Goal: Information Seeking & Learning: Learn about a topic

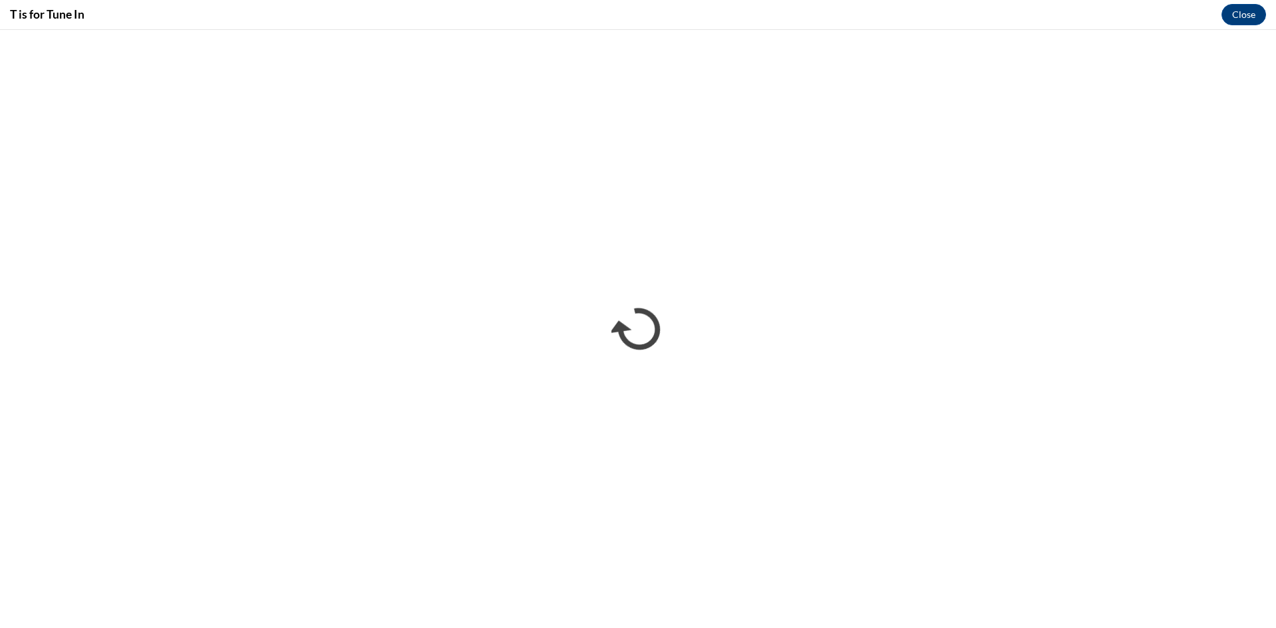
scroll to position [532, 0]
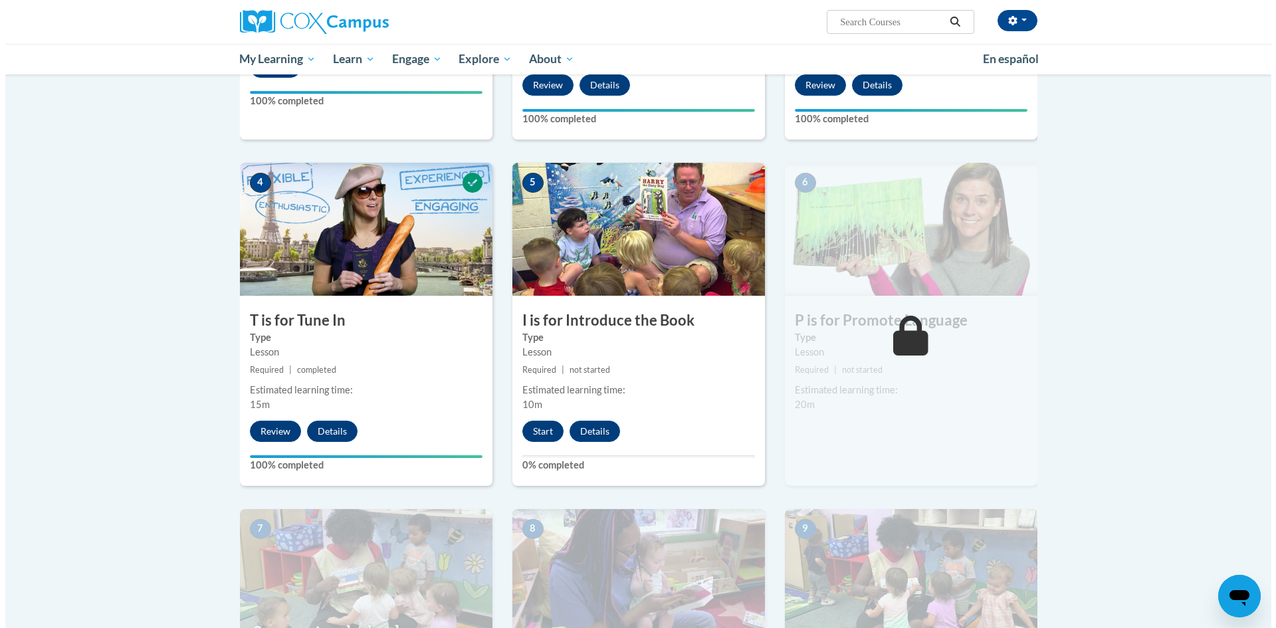
scroll to position [532, 0]
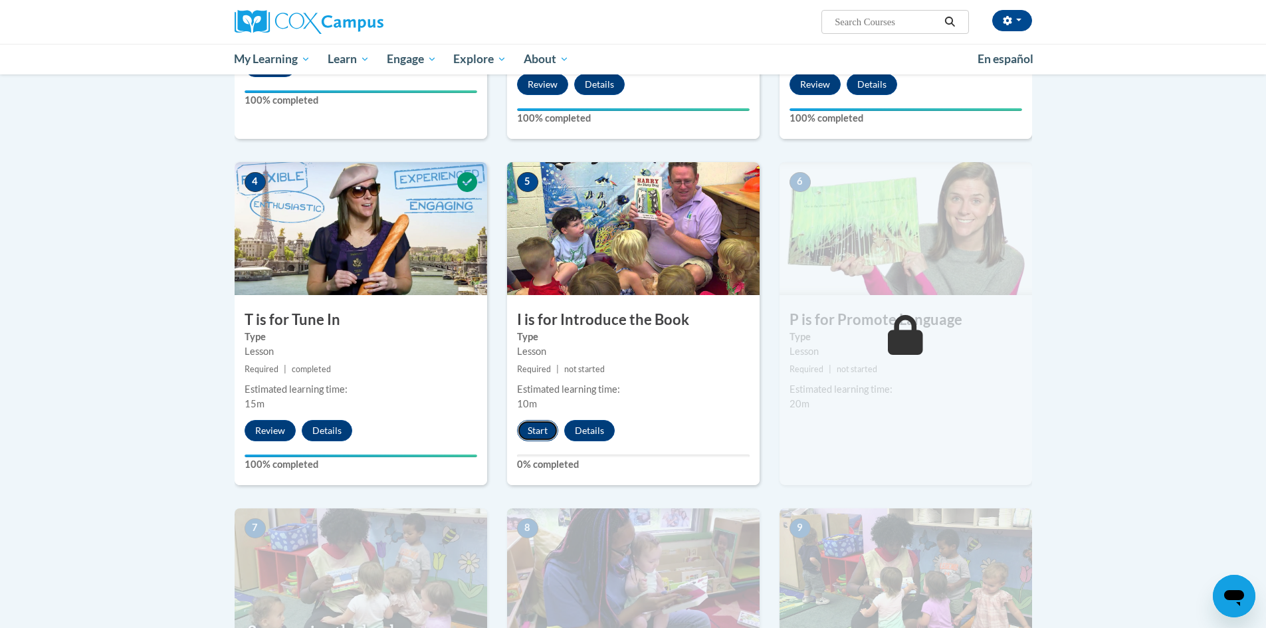
click at [538, 435] on button "Start" at bounding box center [537, 430] width 41 height 21
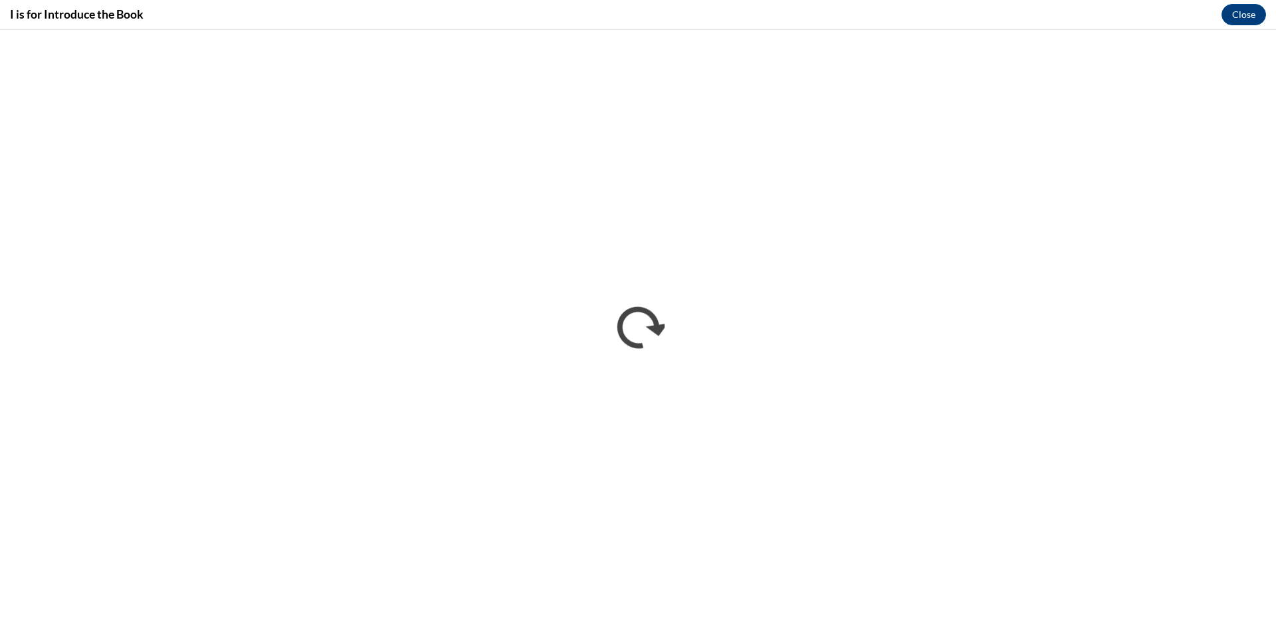
scroll to position [0, 0]
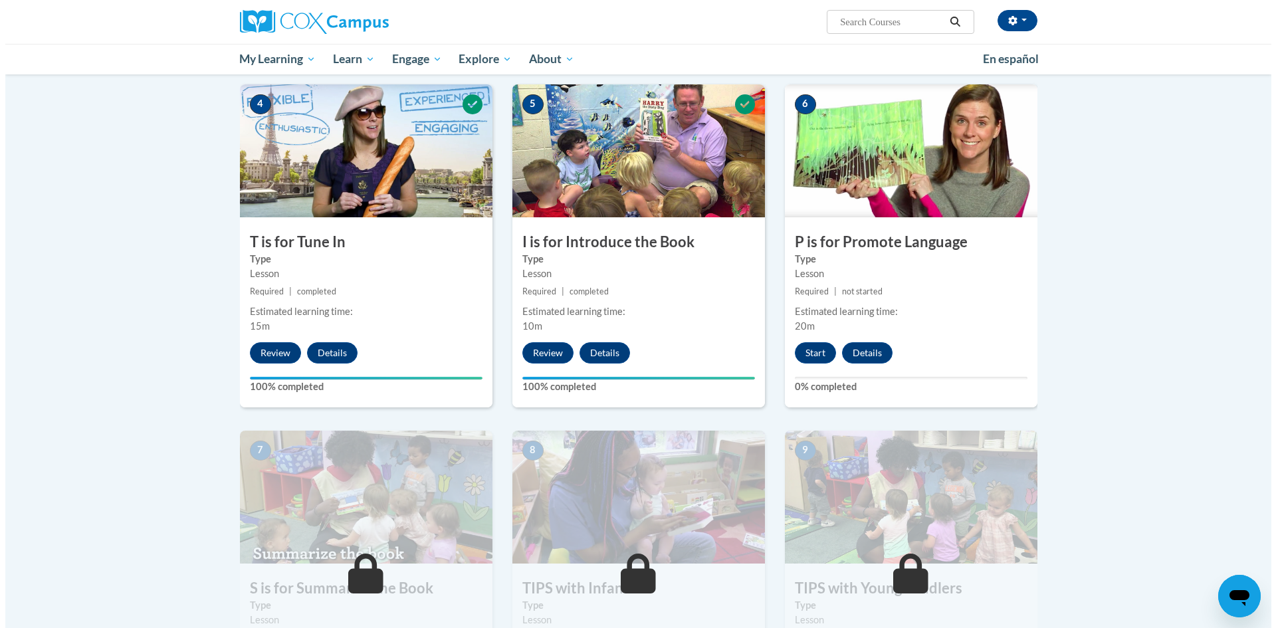
scroll to position [665, 0]
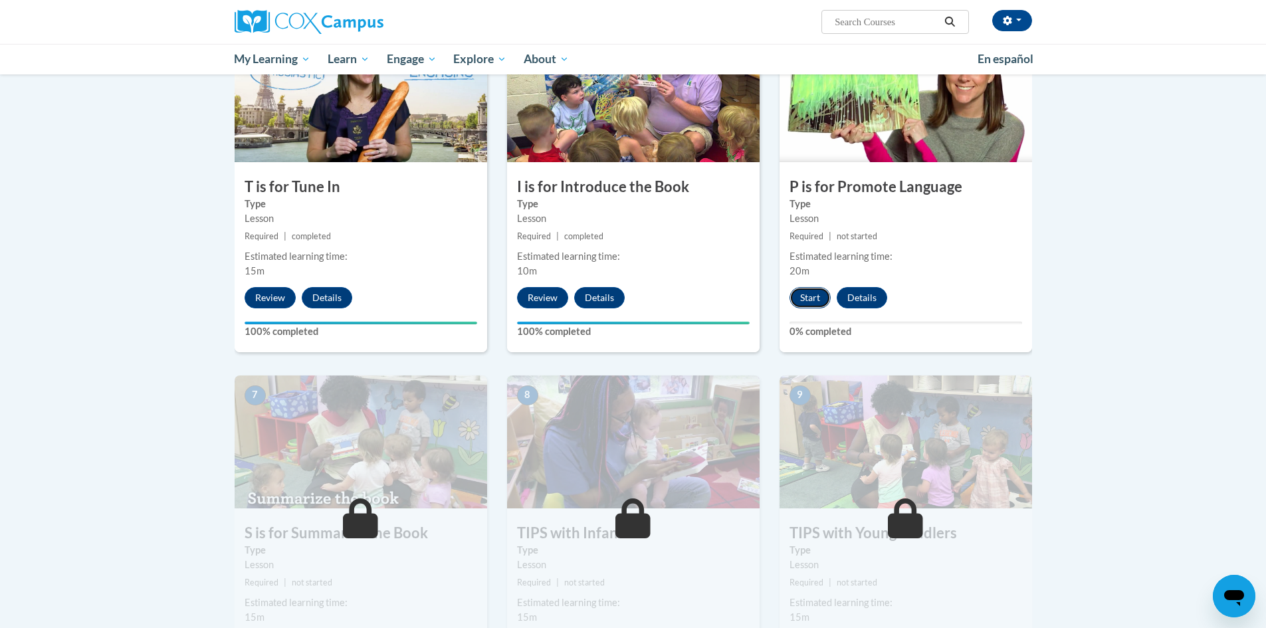
click at [808, 290] on button "Start" at bounding box center [810, 297] width 41 height 21
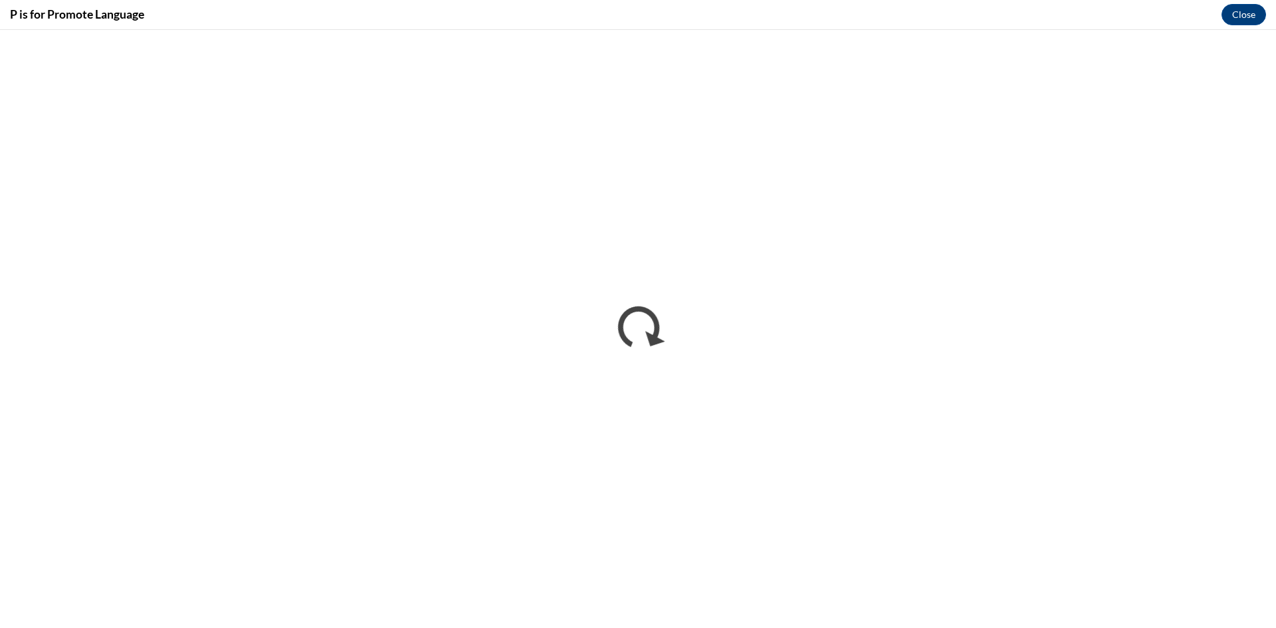
scroll to position [0, 0]
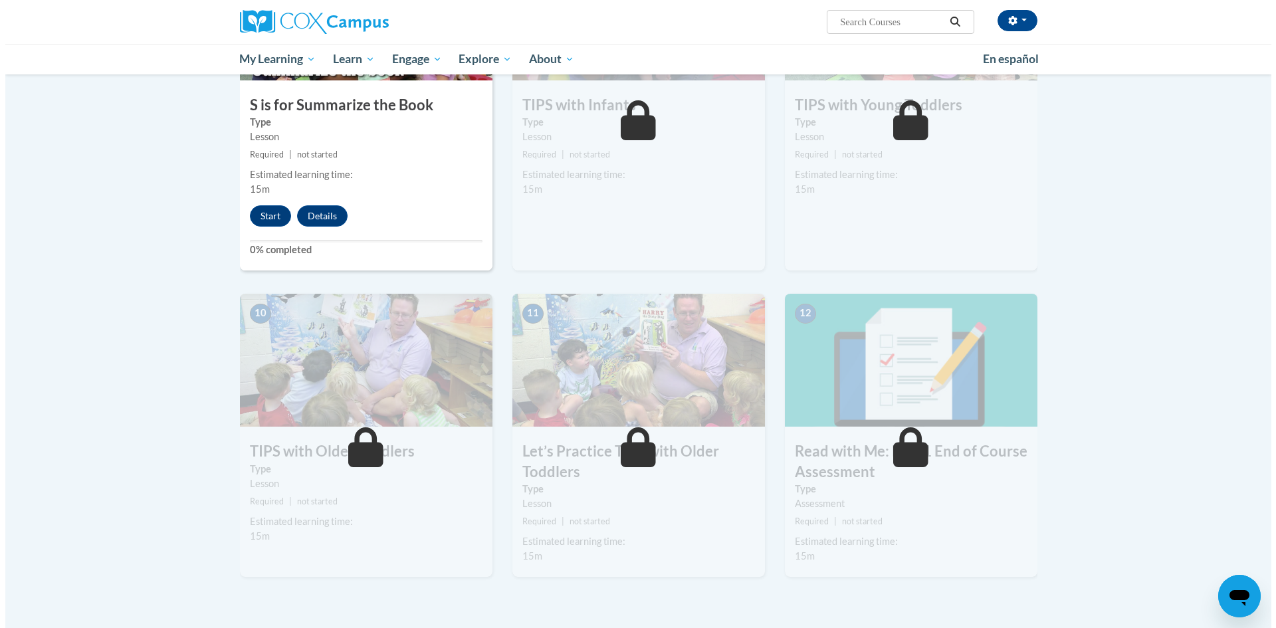
scroll to position [892, 0]
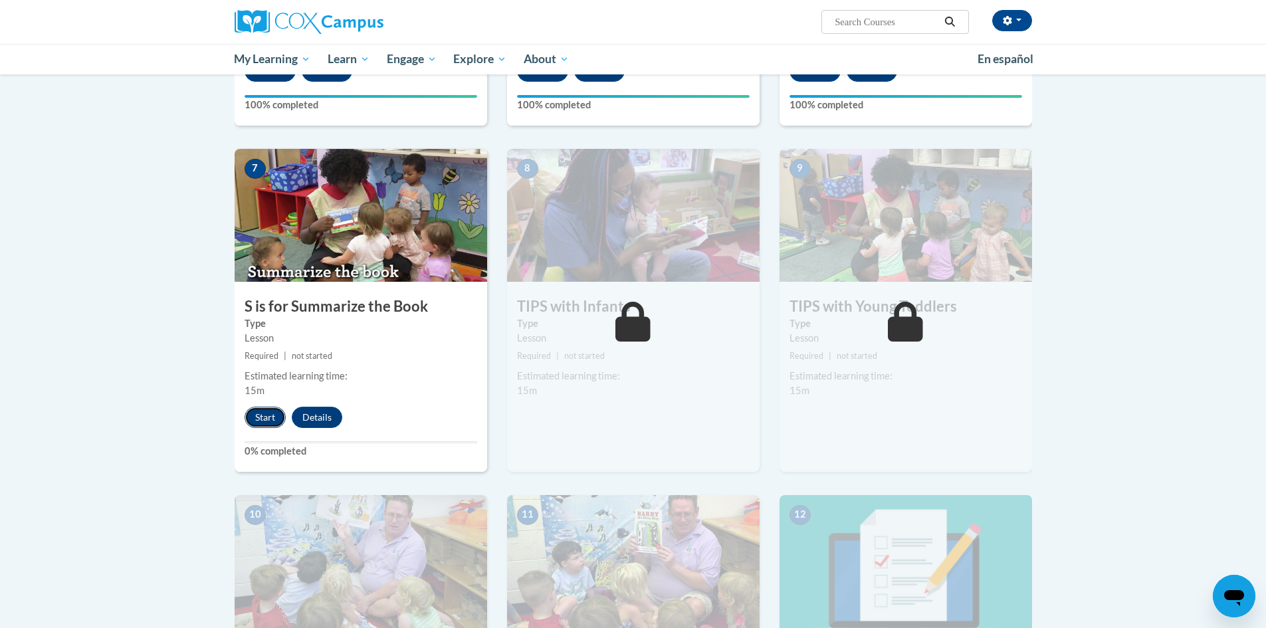
click at [261, 416] on button "Start" at bounding box center [265, 417] width 41 height 21
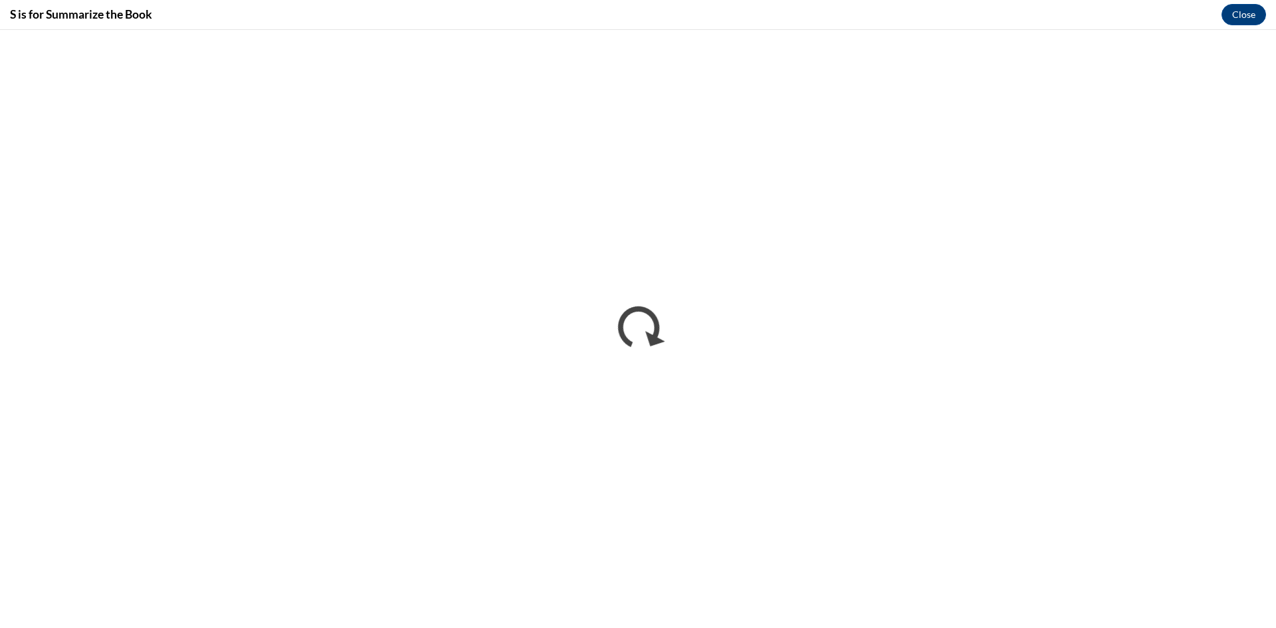
scroll to position [0, 0]
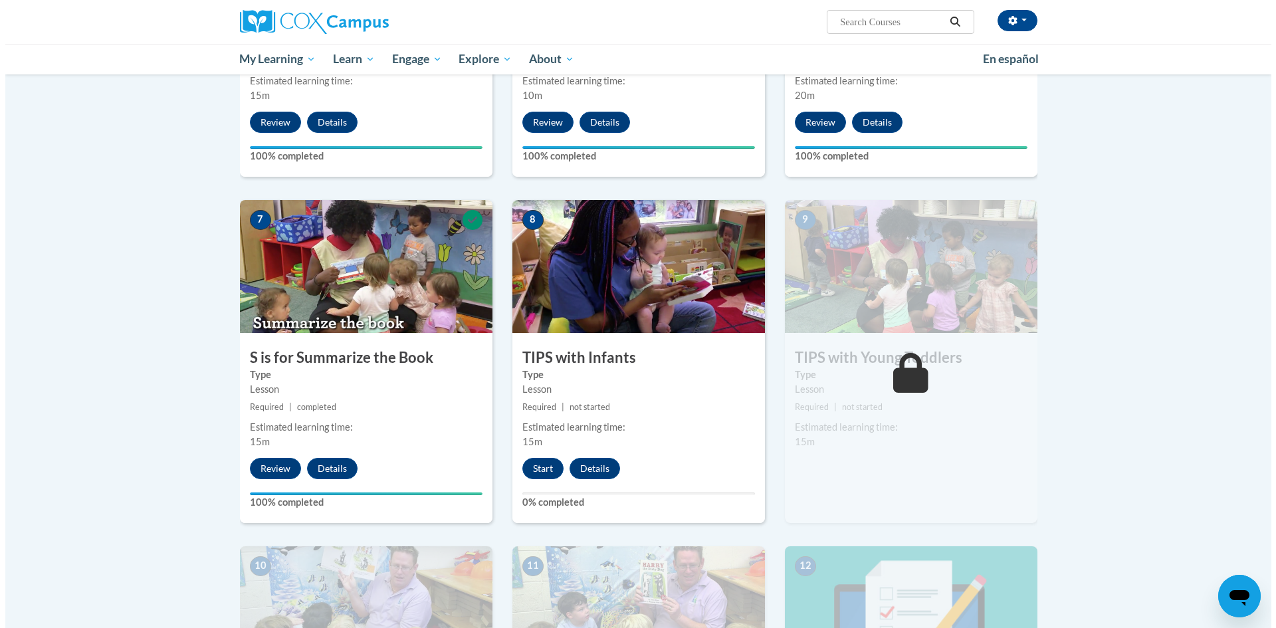
scroll to position [864, 0]
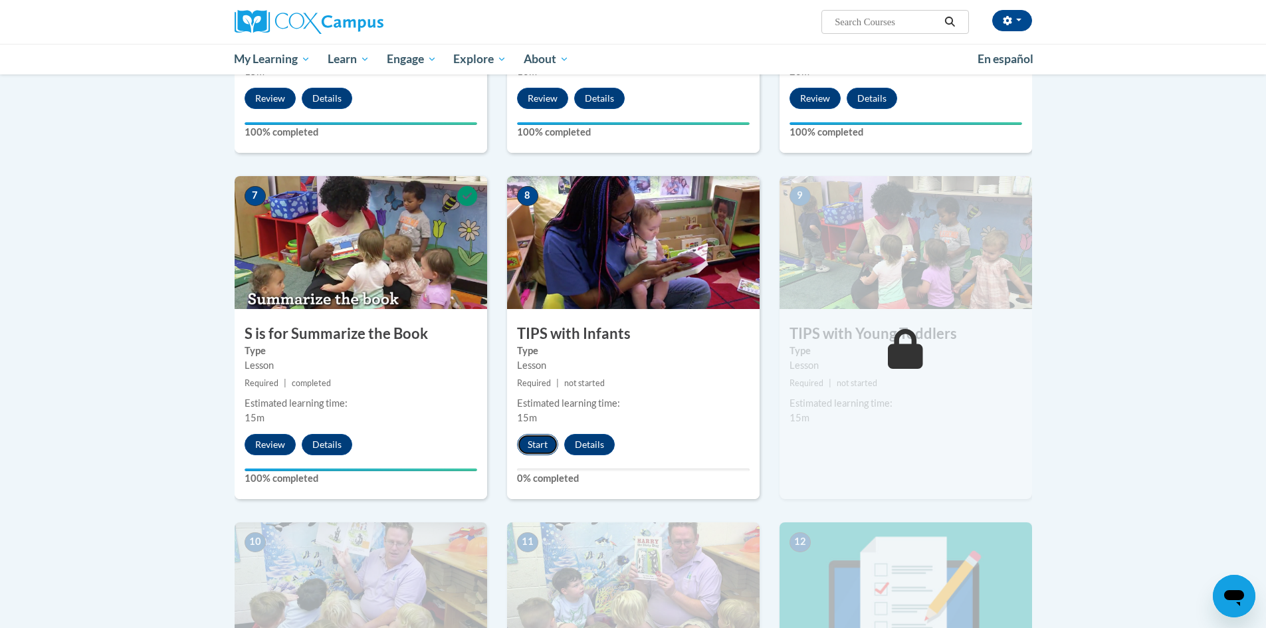
click at [540, 443] on button "Start" at bounding box center [537, 444] width 41 height 21
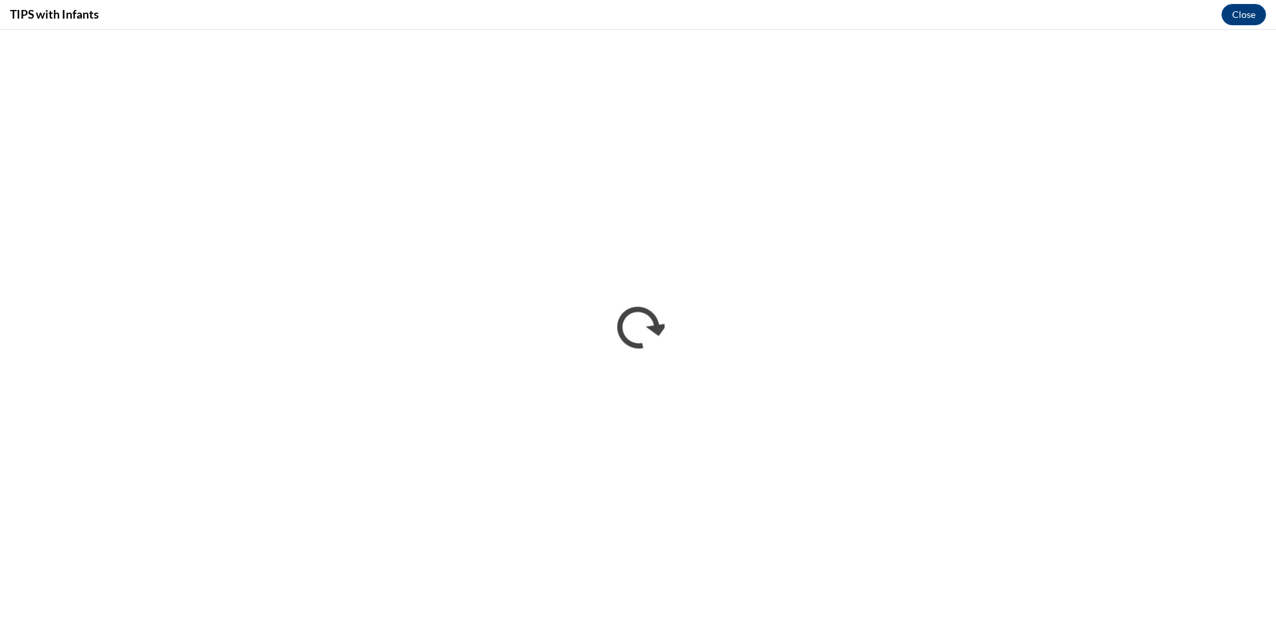
scroll to position [0, 0]
